Goal: Navigation & Orientation: Understand site structure

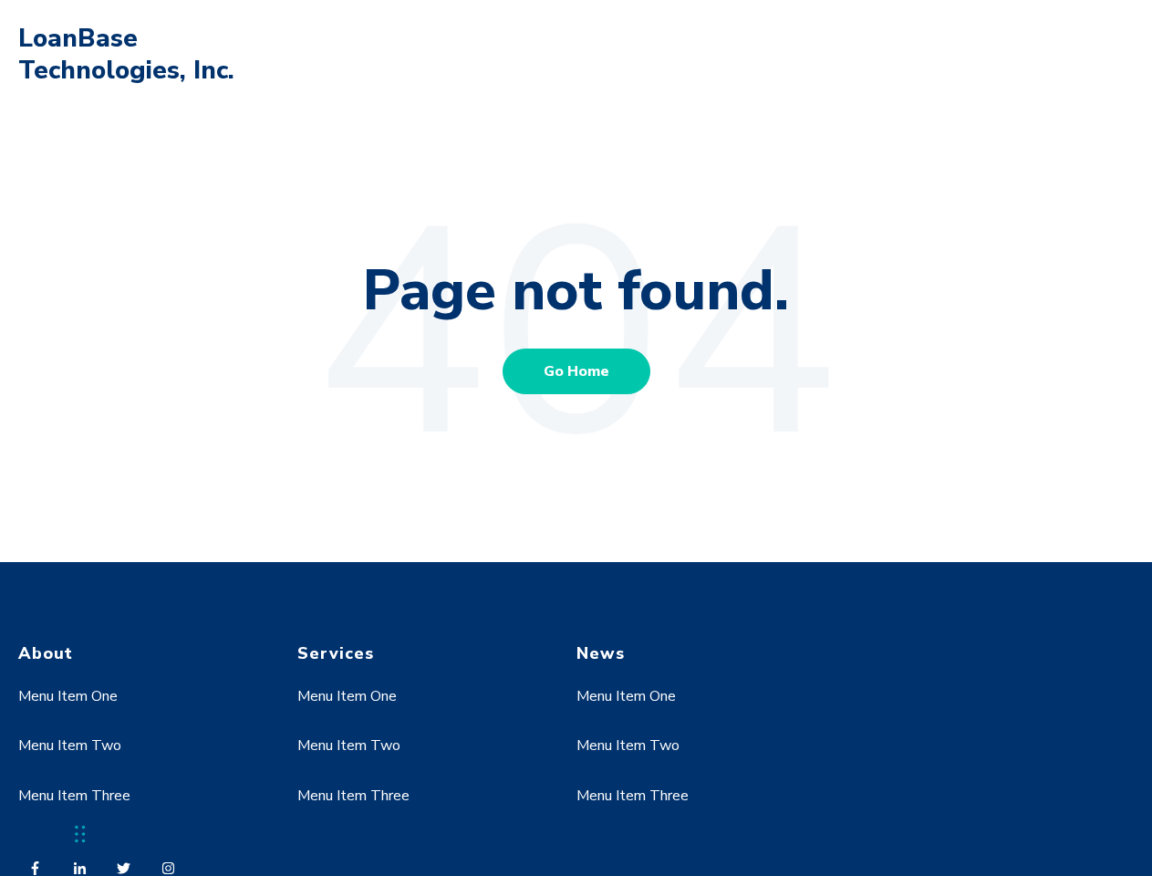
click at [68, 696] on link "Menu Item One" at bounding box center [67, 696] width 99 height 20
click at [68, 745] on link "Menu Item Two" at bounding box center [69, 745] width 103 height 20
click at [348, 696] on link "Menu Item One" at bounding box center [346, 696] width 99 height 20
click at [348, 745] on link "Menu Item Two" at bounding box center [348, 745] width 103 height 20
click at [353, 796] on link "Menu Item Three" at bounding box center [353, 796] width 112 height 20
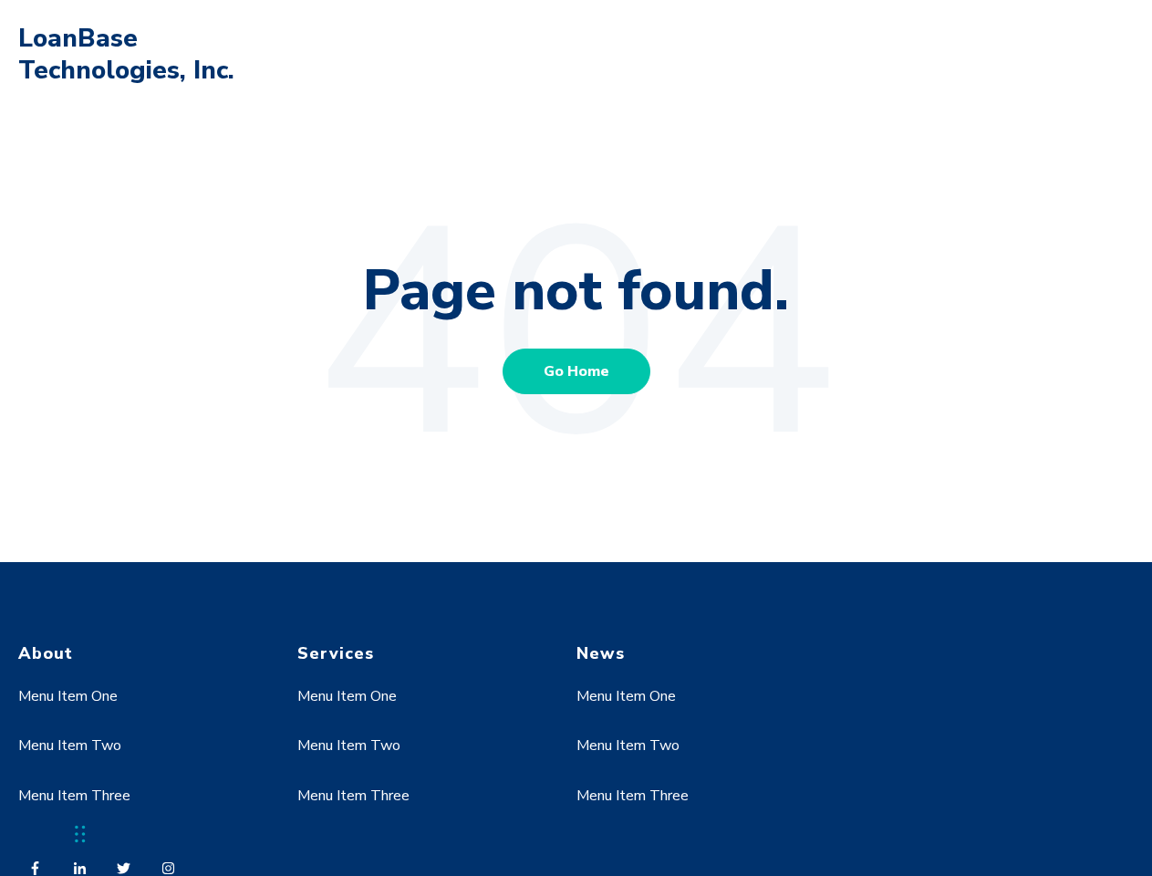
click at [627, 696] on link "Menu Item One" at bounding box center [626, 696] width 99 height 20
click at [627, 745] on link "Menu Item Two" at bounding box center [628, 745] width 103 height 20
click at [632, 796] on link "Menu Item Three" at bounding box center [633, 796] width 112 height 20
click at [80, 834] on div "Chat Widget" at bounding box center [45, 832] width 91 height 88
